Goal: Information Seeking & Learning: Check status

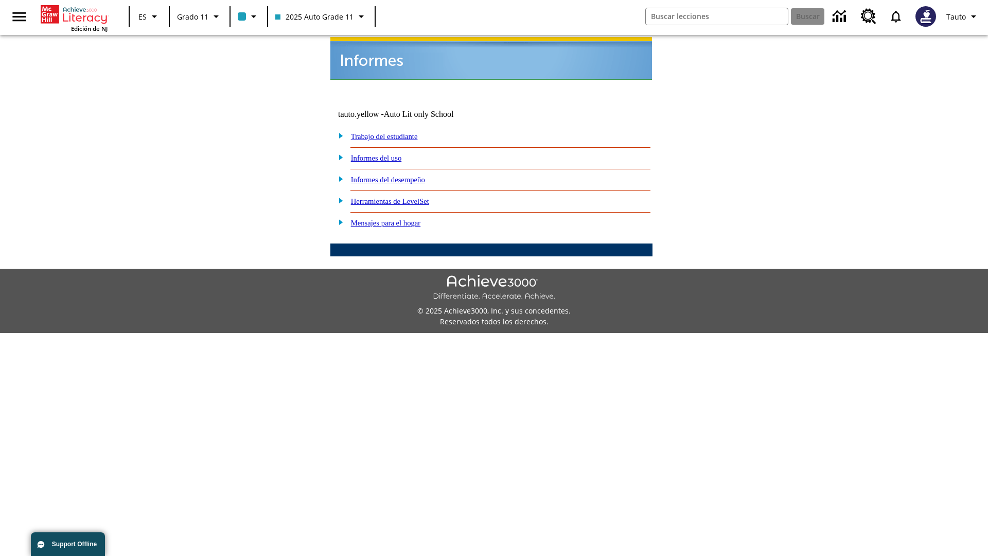
click at [385, 154] on link "Informes del uso" at bounding box center [376, 158] width 51 height 8
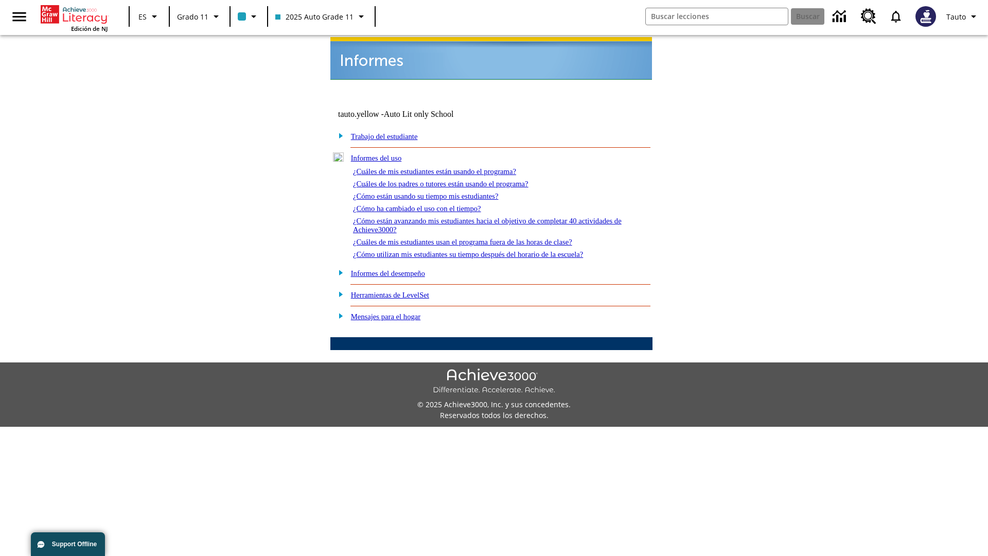
click at [449, 167] on link "¿Cuáles de mis estudiantes están usando el programa?" at bounding box center [434, 171] width 163 height 8
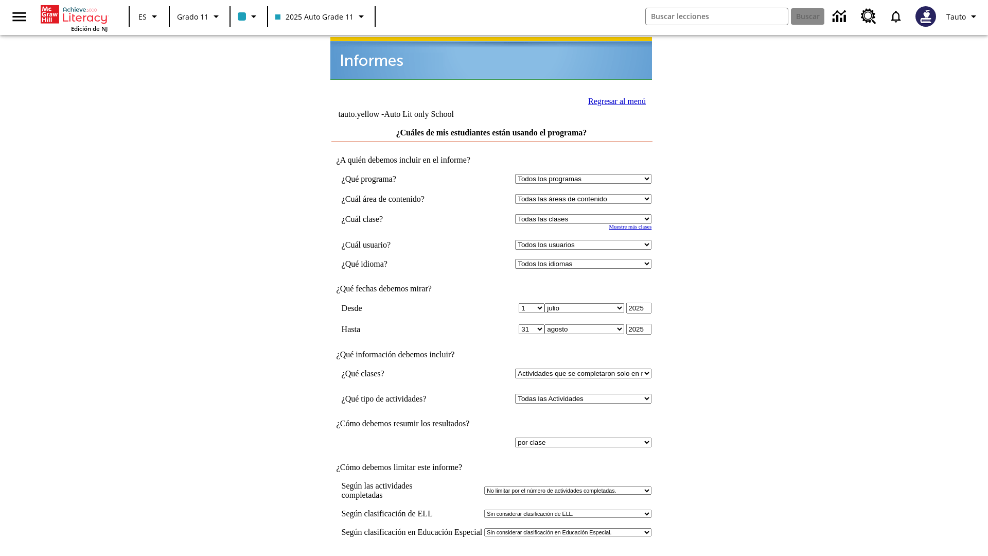
click at [492, 555] on input "Ver Informe" at bounding box center [491, 566] width 47 height 11
click at [614, 100] on link "Regresar al menú" at bounding box center [617, 101] width 58 height 9
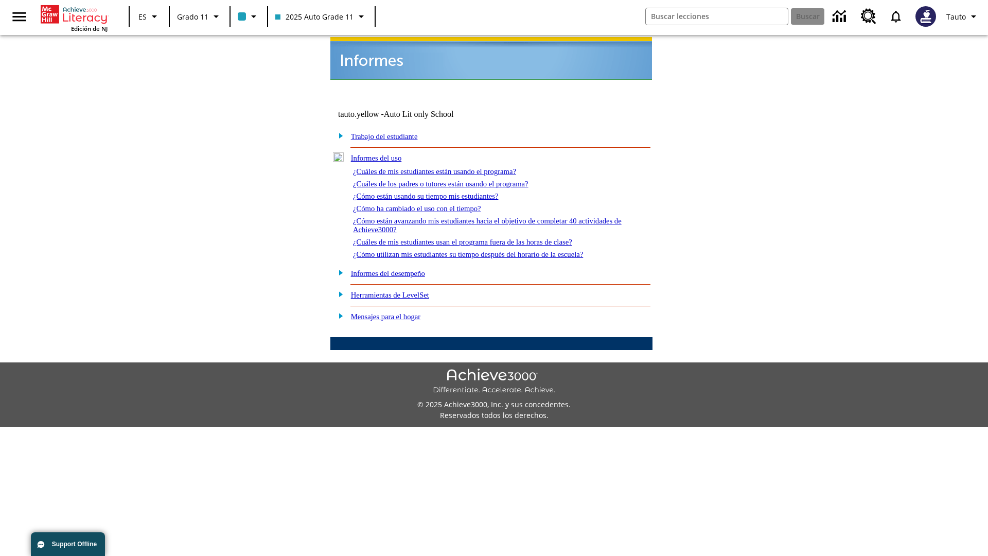
click at [438, 192] on link "¿Cómo están usando su tiempo mis estudiantes?" at bounding box center [426, 196] width 146 height 8
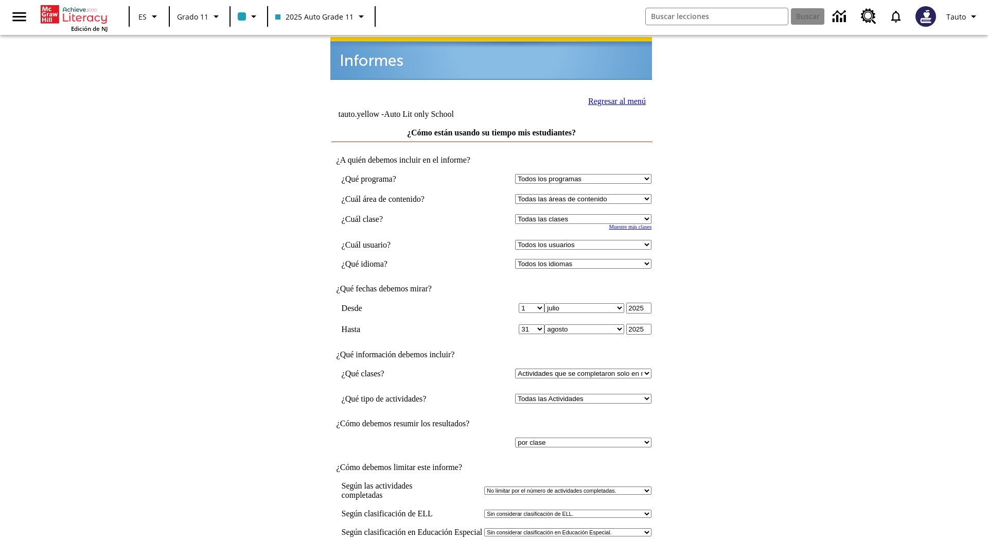
click at [492, 555] on input "Ver Informe" at bounding box center [491, 566] width 47 height 11
click at [614, 100] on link "Regresar al menú" at bounding box center [617, 101] width 58 height 9
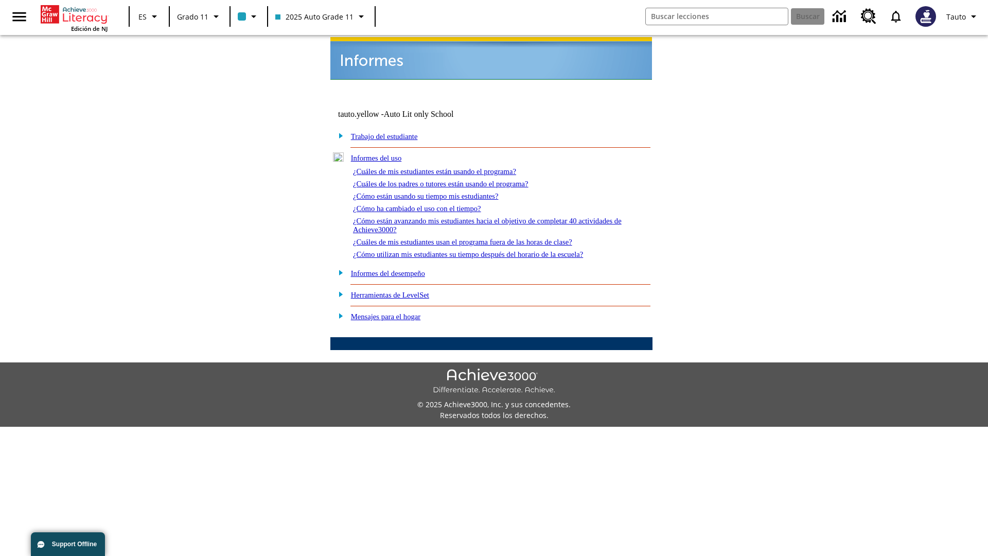
click at [486, 250] on link "¿Cómo utilizan mis estudiantes su tiempo después del horario de la escuela?" at bounding box center [468, 254] width 230 height 8
